Goal: Task Accomplishment & Management: Complete application form

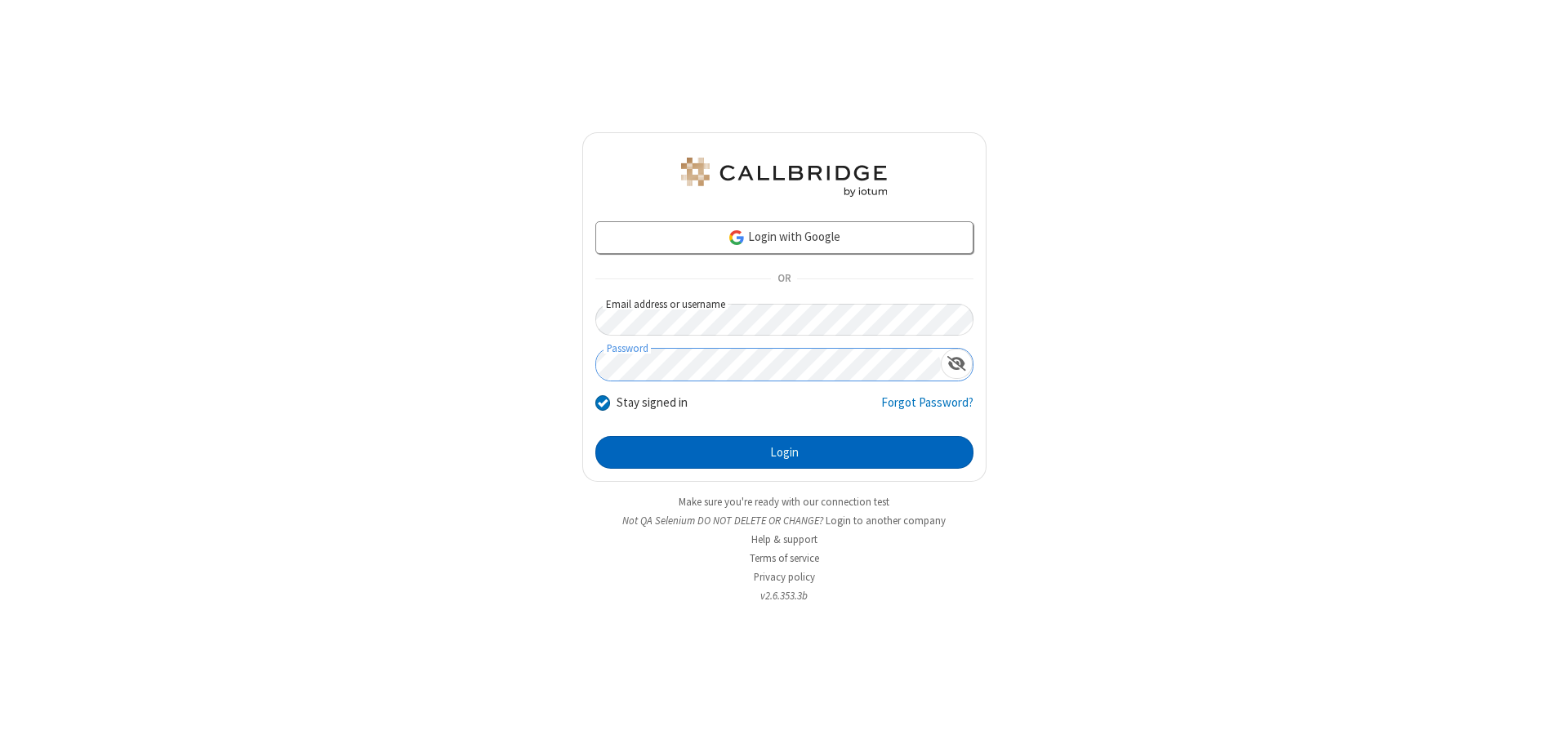
click at [784, 453] on button "Login" at bounding box center [784, 453] width 378 height 33
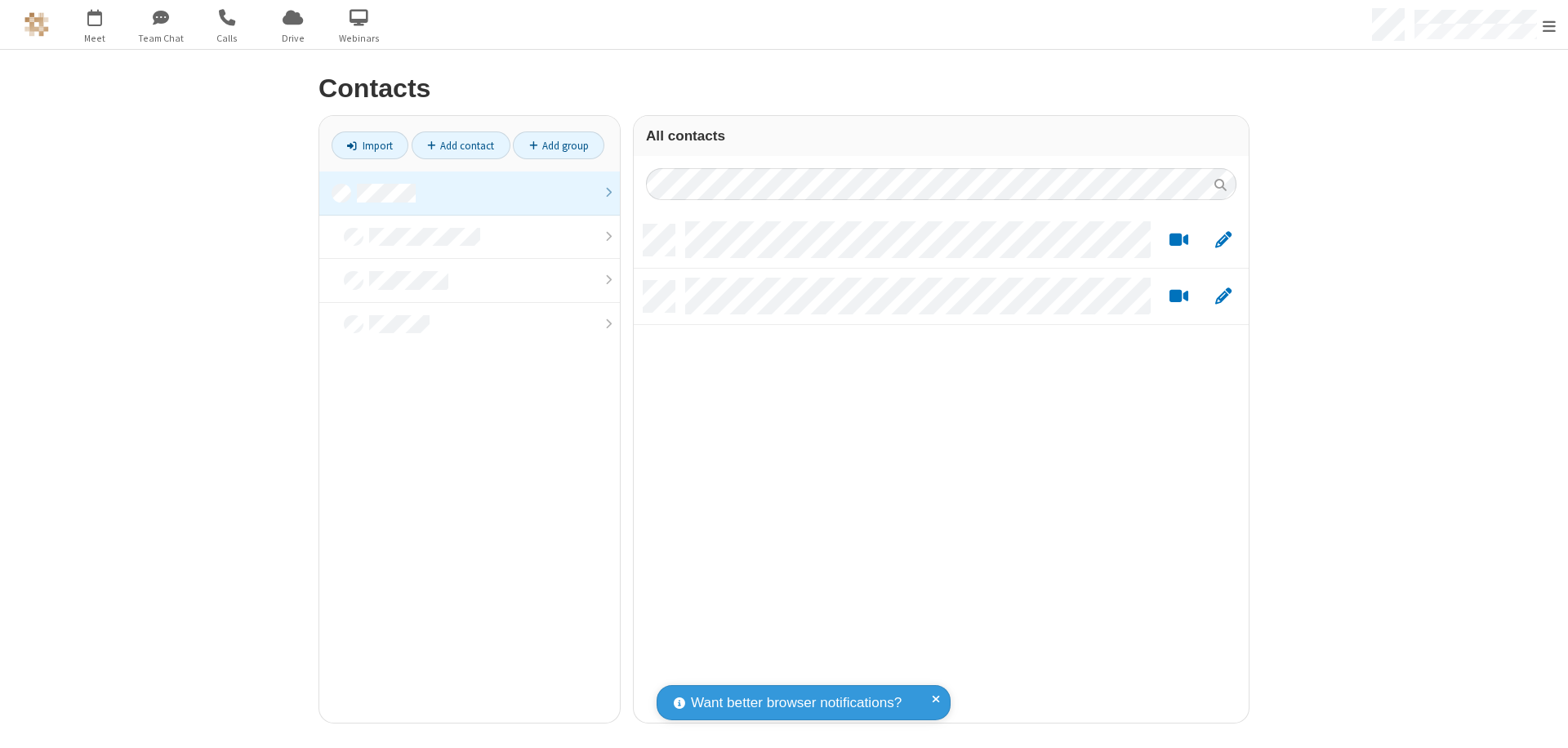
scroll to position [13, 13]
click at [469, 193] on link at bounding box center [469, 193] width 301 height 44
click at [461, 145] on link "Add contact" at bounding box center [460, 145] width 98 height 28
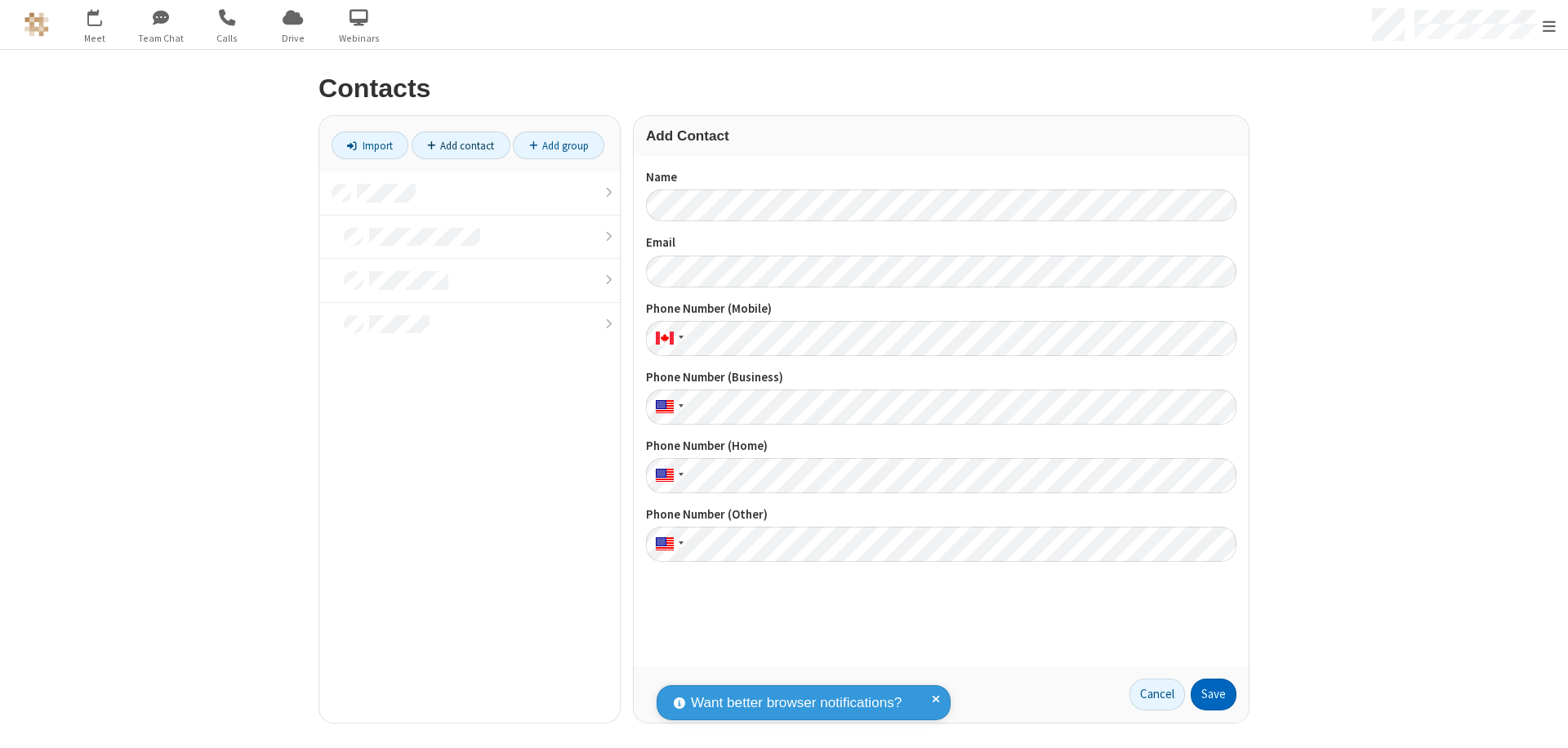
click at [1214, 695] on button "Save" at bounding box center [1214, 696] width 46 height 33
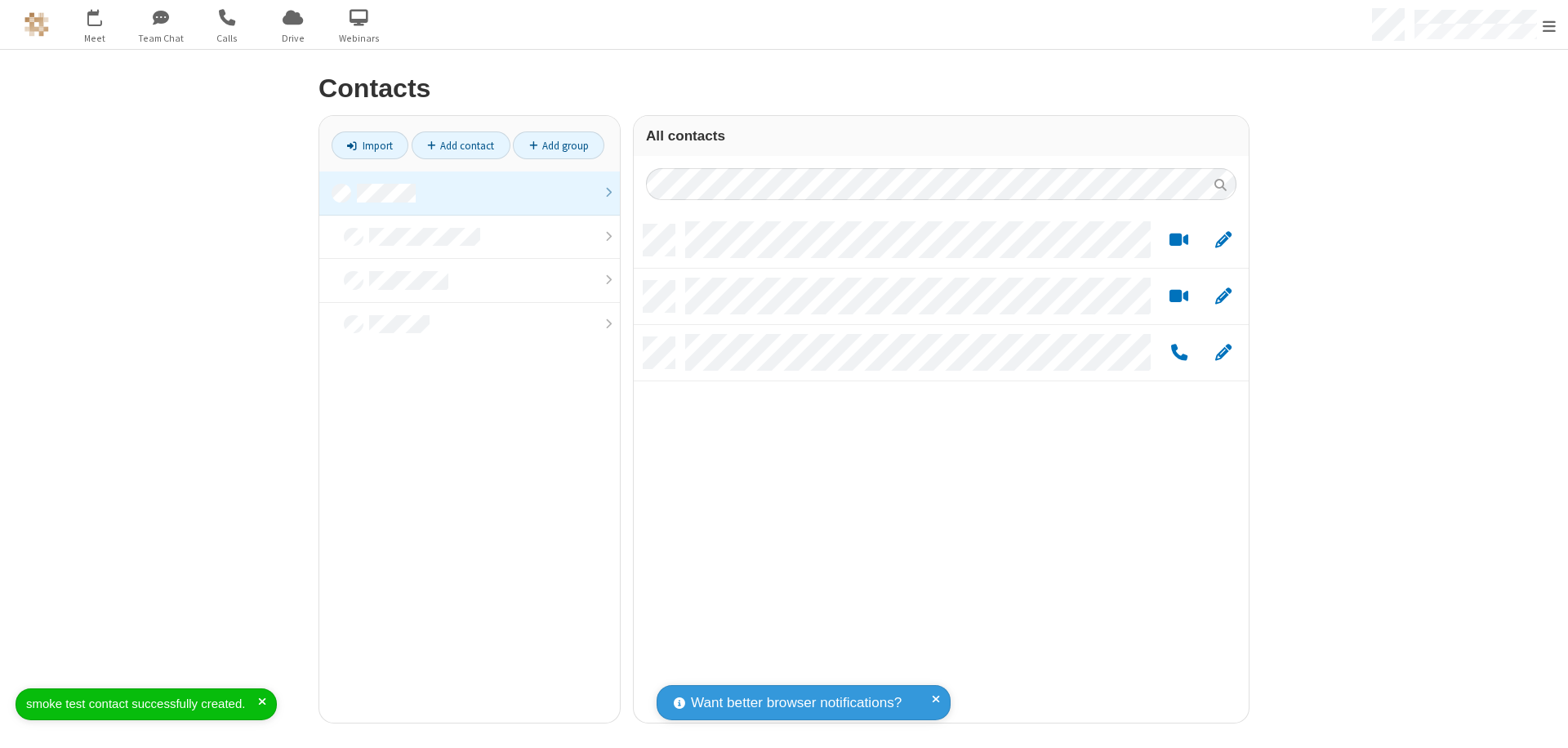
scroll to position [499, 603]
